Goal: Navigation & Orientation: Find specific page/section

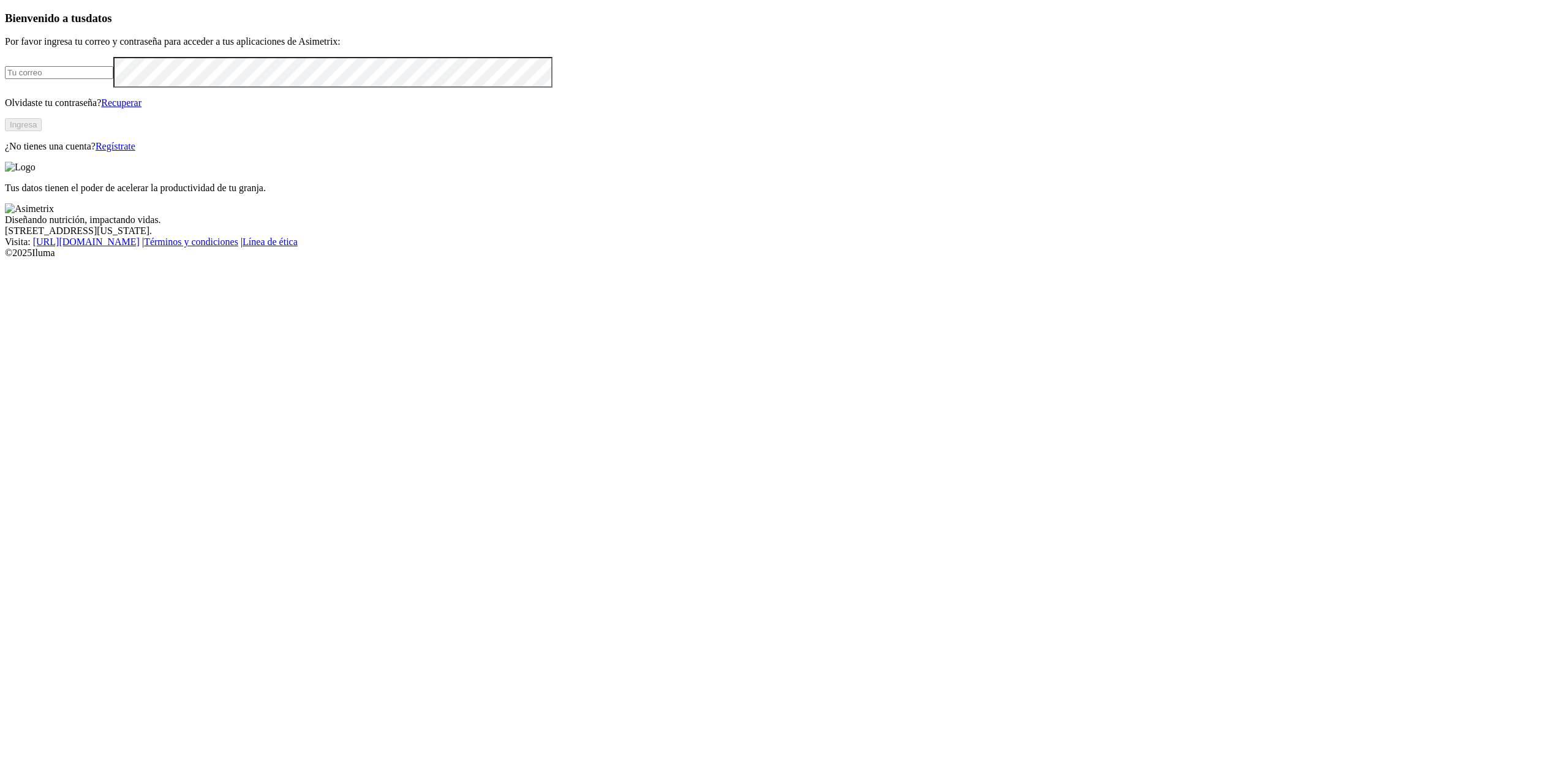
type input "[EMAIL_ADDRESS][DOMAIN_NAME]"
click at [42, 131] on button "Ingresa" at bounding box center [23, 125] width 37 height 13
